Goal: Task Accomplishment & Management: Manage account settings

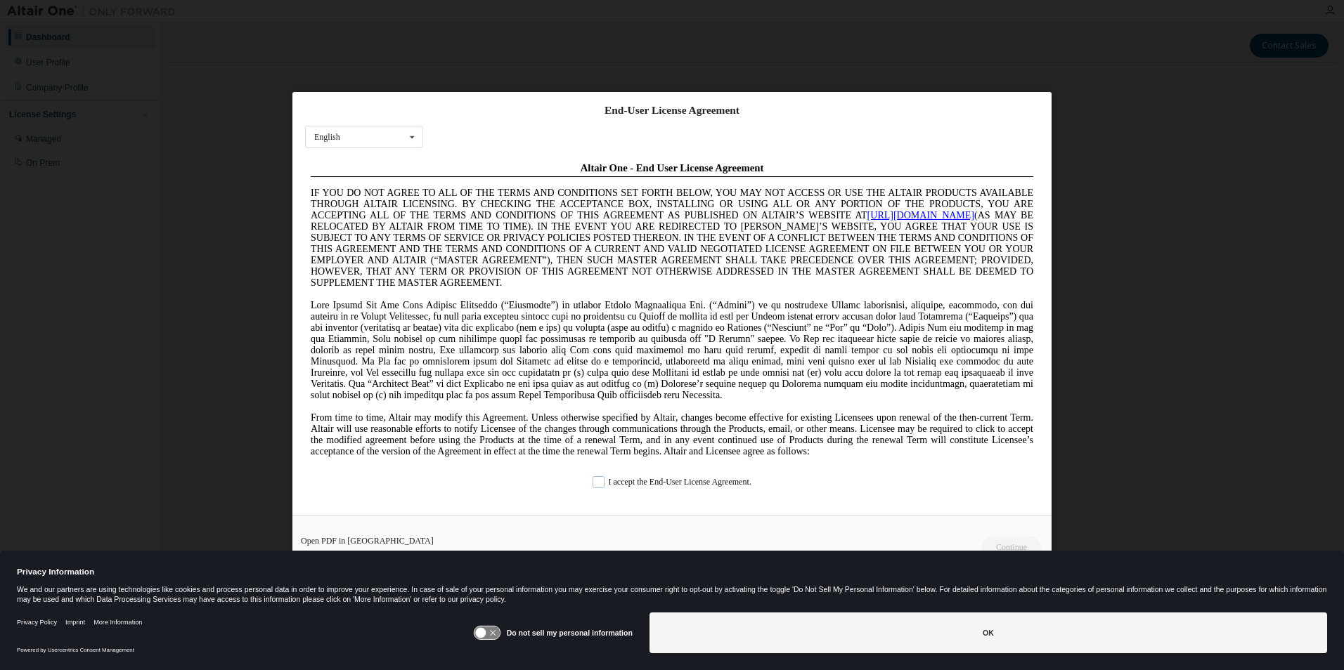
click at [649, 479] on label "I accept the End-User License Agreement." at bounding box center [671, 482] width 159 height 12
click at [1007, 544] on button "Continue" at bounding box center [1010, 546] width 60 height 21
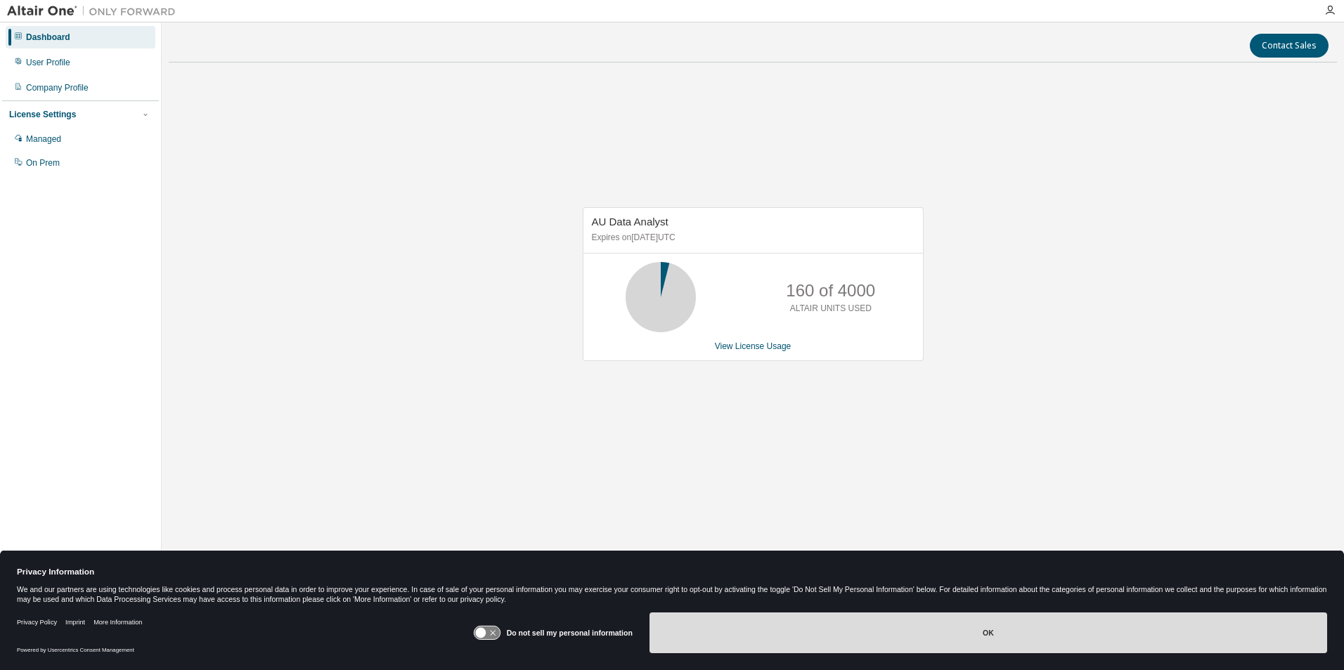
click at [1037, 644] on button "OK" at bounding box center [988, 633] width 678 height 41
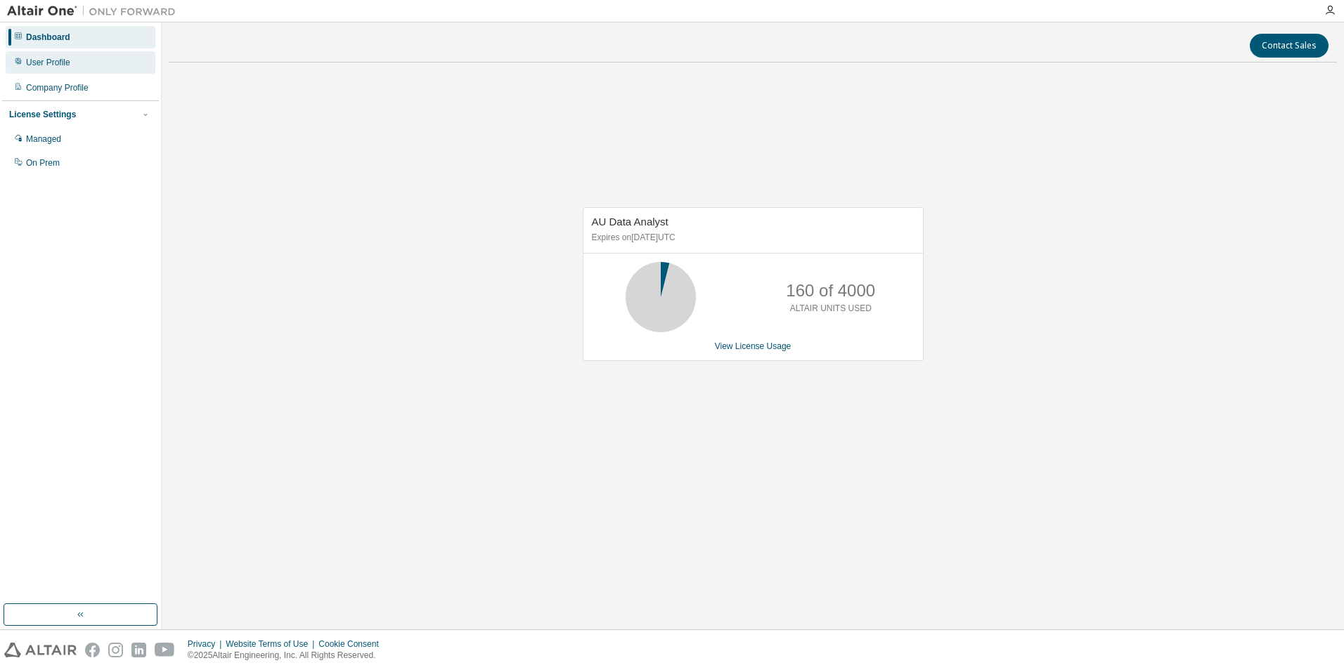
click at [70, 61] on div "User Profile" at bounding box center [81, 62] width 150 height 22
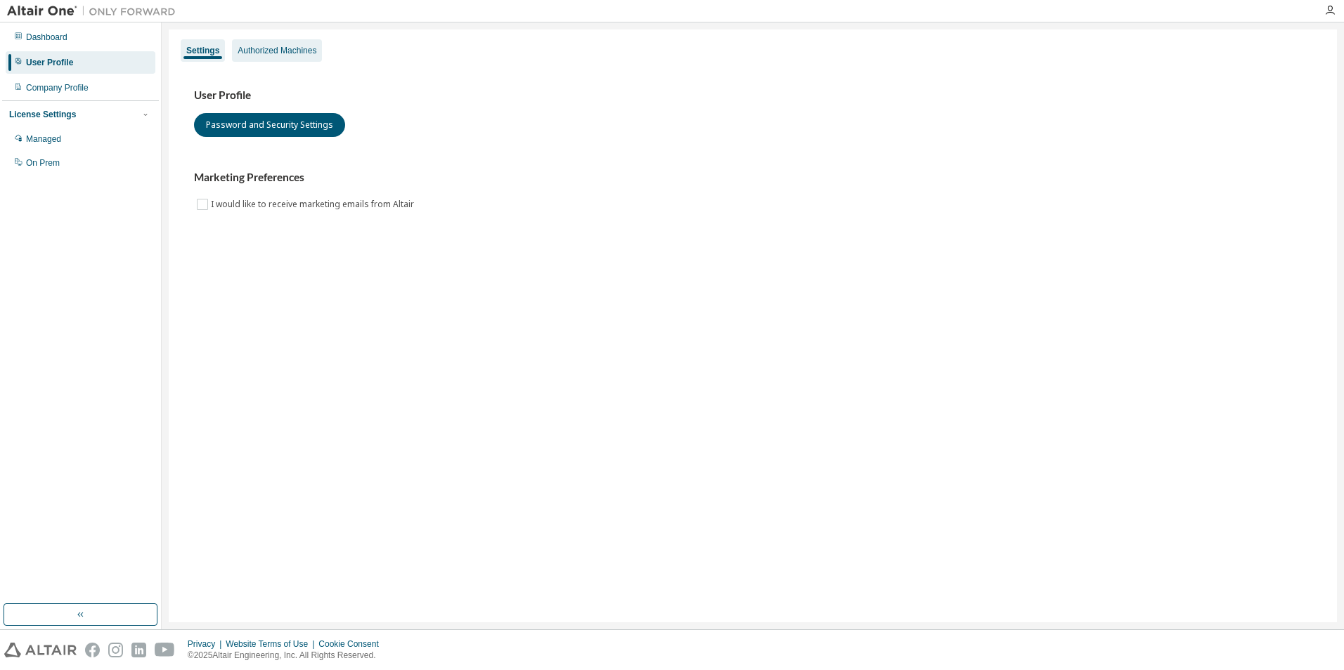
click at [282, 54] on div "Authorized Machines" at bounding box center [277, 50] width 79 height 11
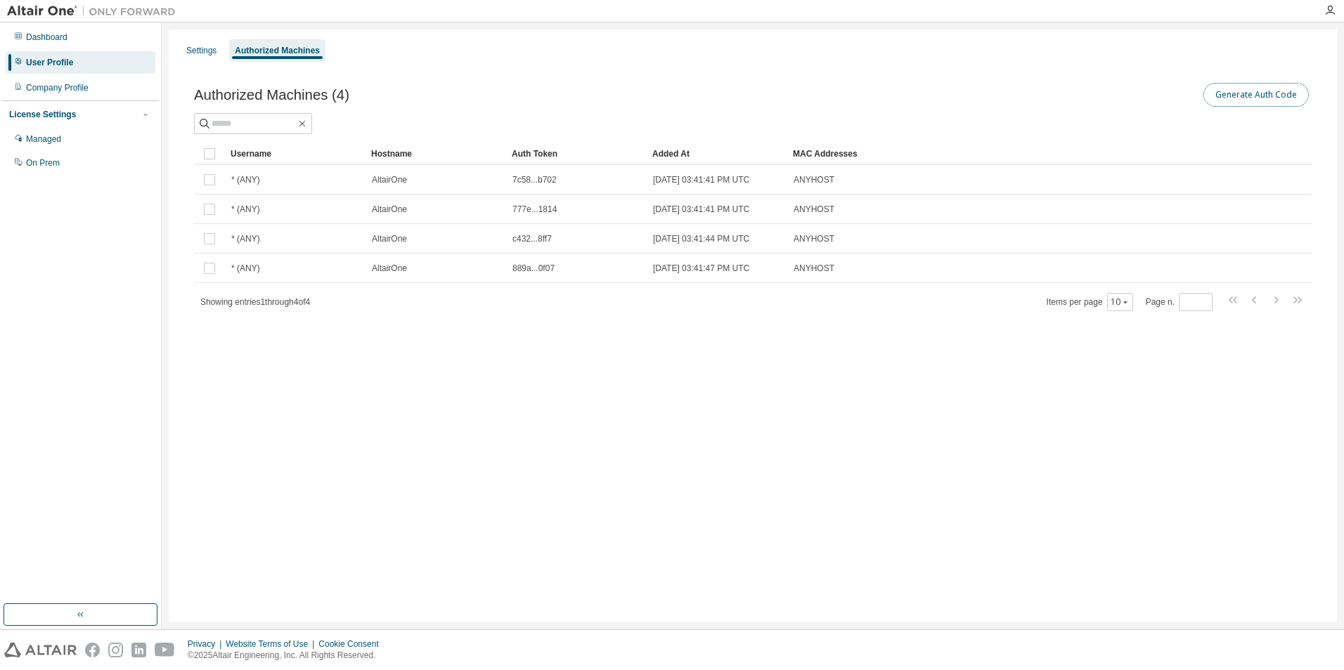
click at [1268, 91] on button "Generate Auth Code" at bounding box center [1255, 95] width 105 height 24
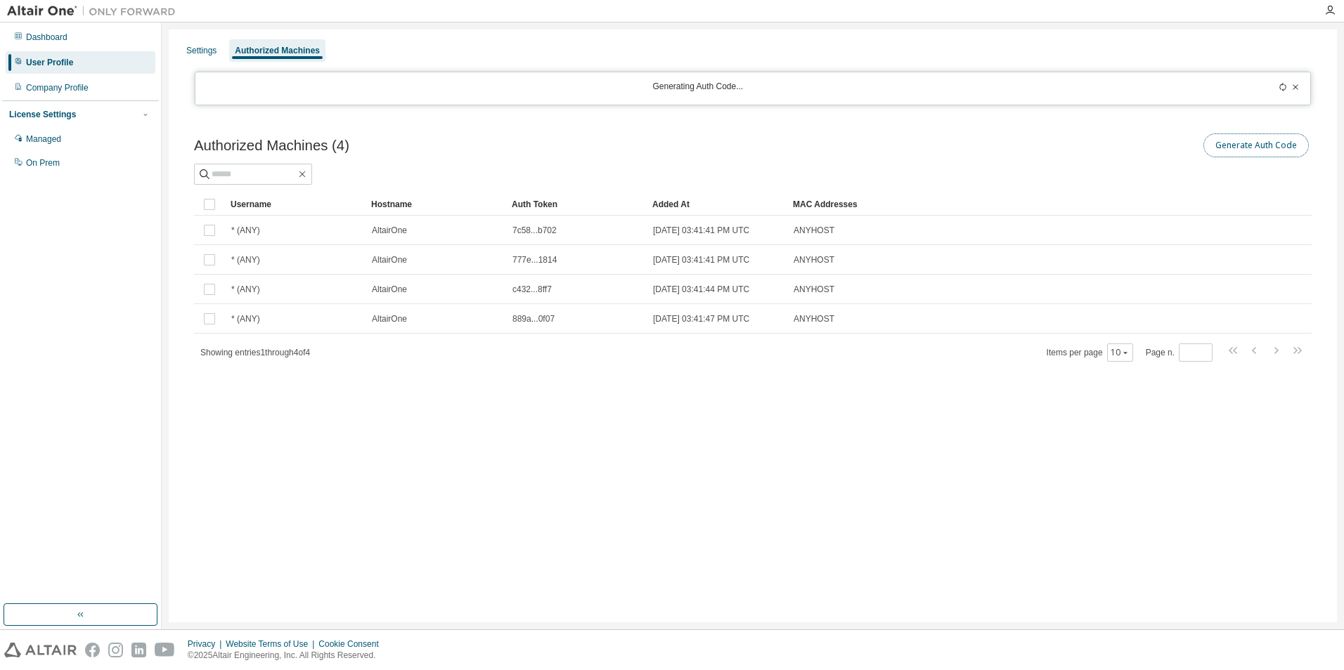
click at [1251, 144] on button "Generate Auth Code" at bounding box center [1255, 146] width 105 height 24
